Goal: Transaction & Acquisition: Book appointment/travel/reservation

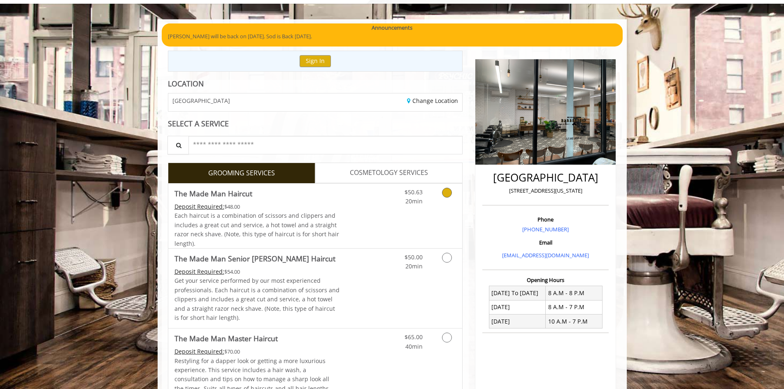
scroll to position [267, 0]
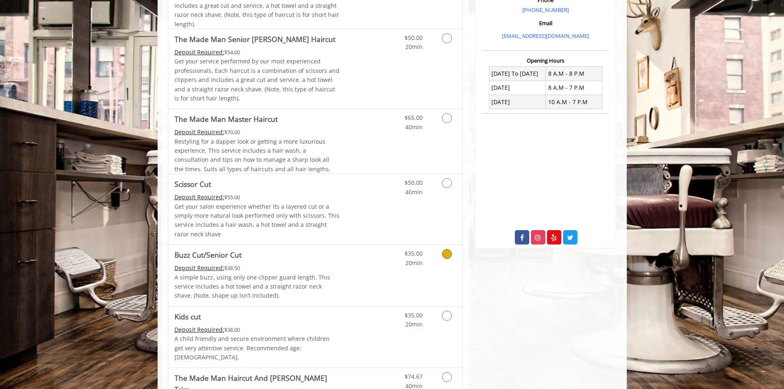
click at [442, 252] on icon "Grooming services" at bounding box center [447, 254] width 10 height 10
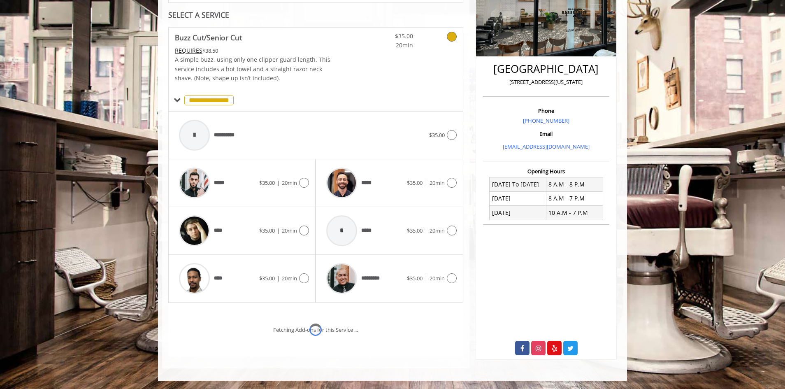
scroll to position [191, 0]
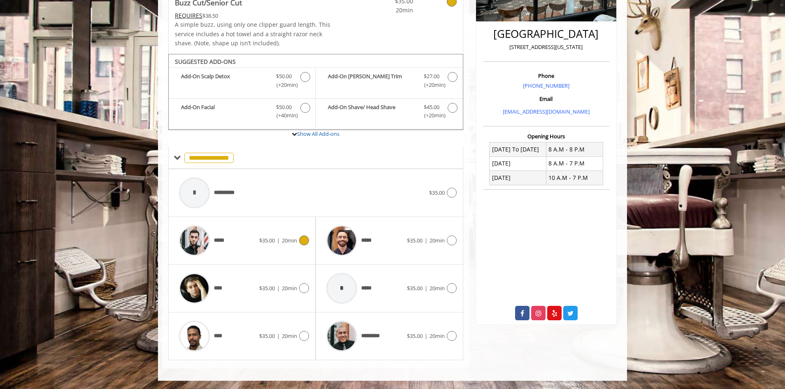
click at [299, 238] on div at bounding box center [303, 240] width 12 height 10
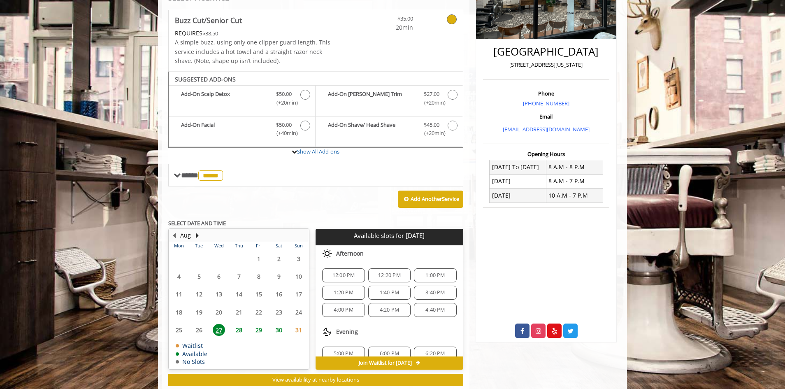
scroll to position [195, 0]
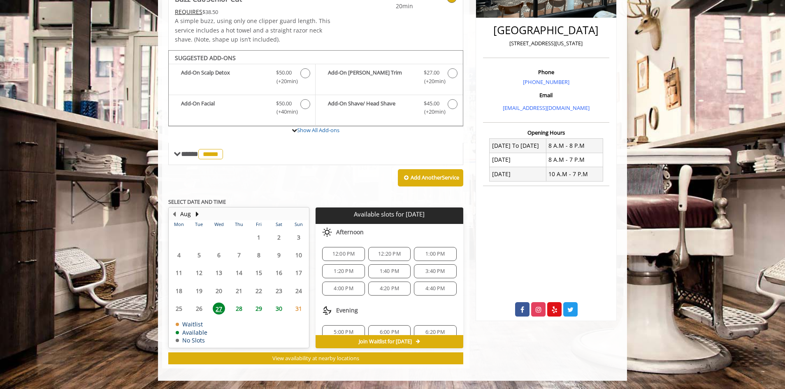
click at [335, 252] on span "12:00 PM" at bounding box center [344, 254] width 23 height 7
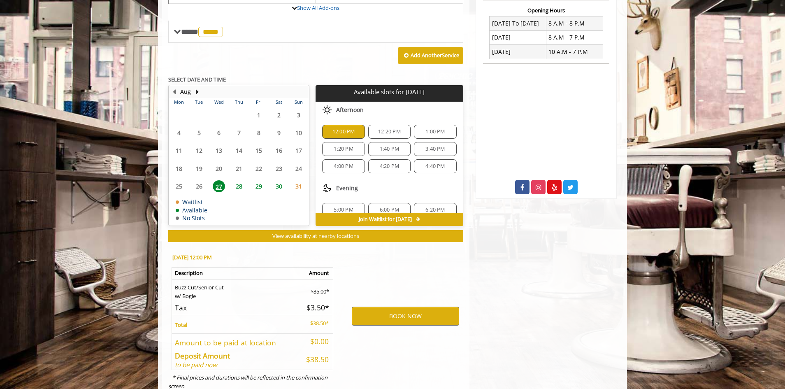
scroll to position [343, 0]
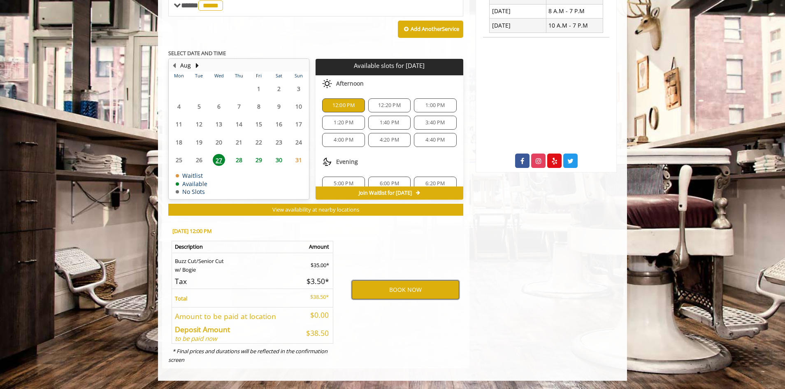
click at [399, 283] on button "BOOK NOW" at bounding box center [405, 289] width 107 height 19
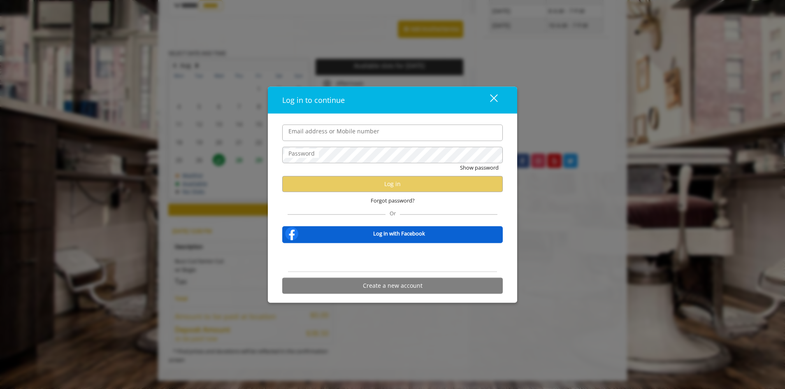
type input "**********"
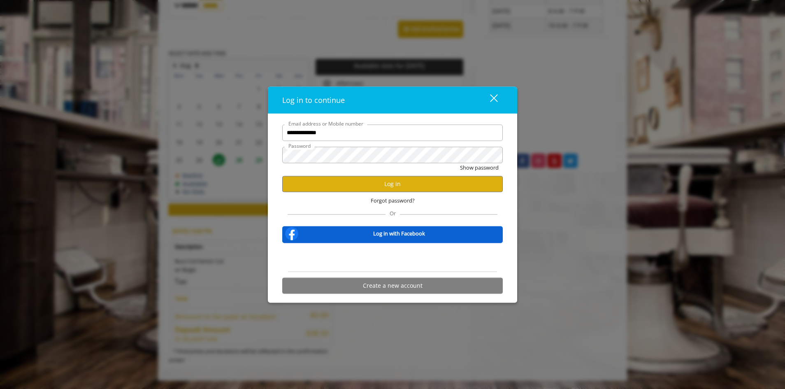
scroll to position [0, 0]
click at [376, 187] on button "Log in" at bounding box center [392, 184] width 221 height 16
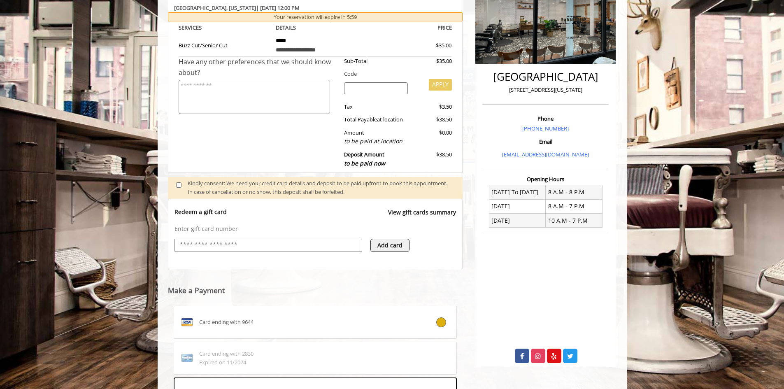
scroll to position [274, 0]
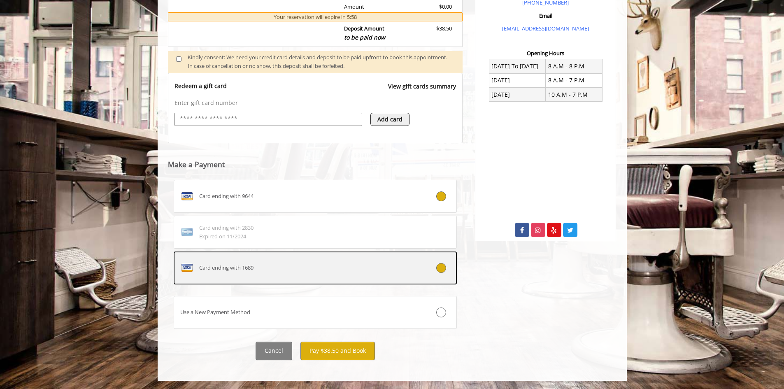
click at [446, 268] on icon at bounding box center [441, 268] width 10 height 10
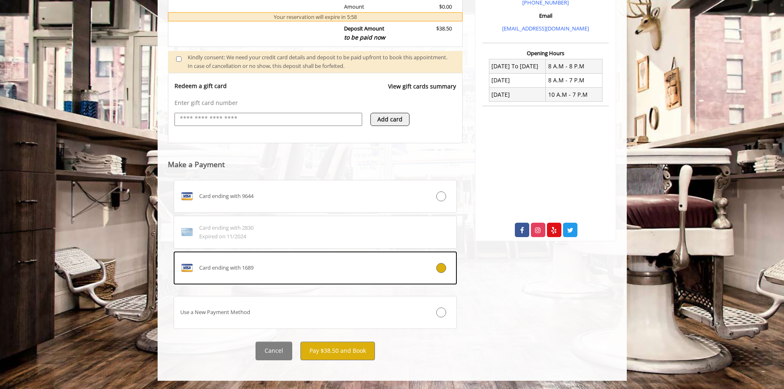
scroll to position [256, 0]
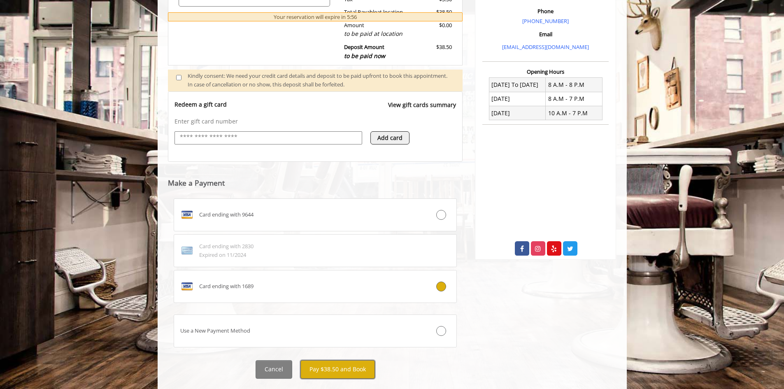
click at [362, 368] on button "Pay $38.50 and Book" at bounding box center [337, 369] width 74 height 19
